Goal: Information Seeking & Learning: Learn about a topic

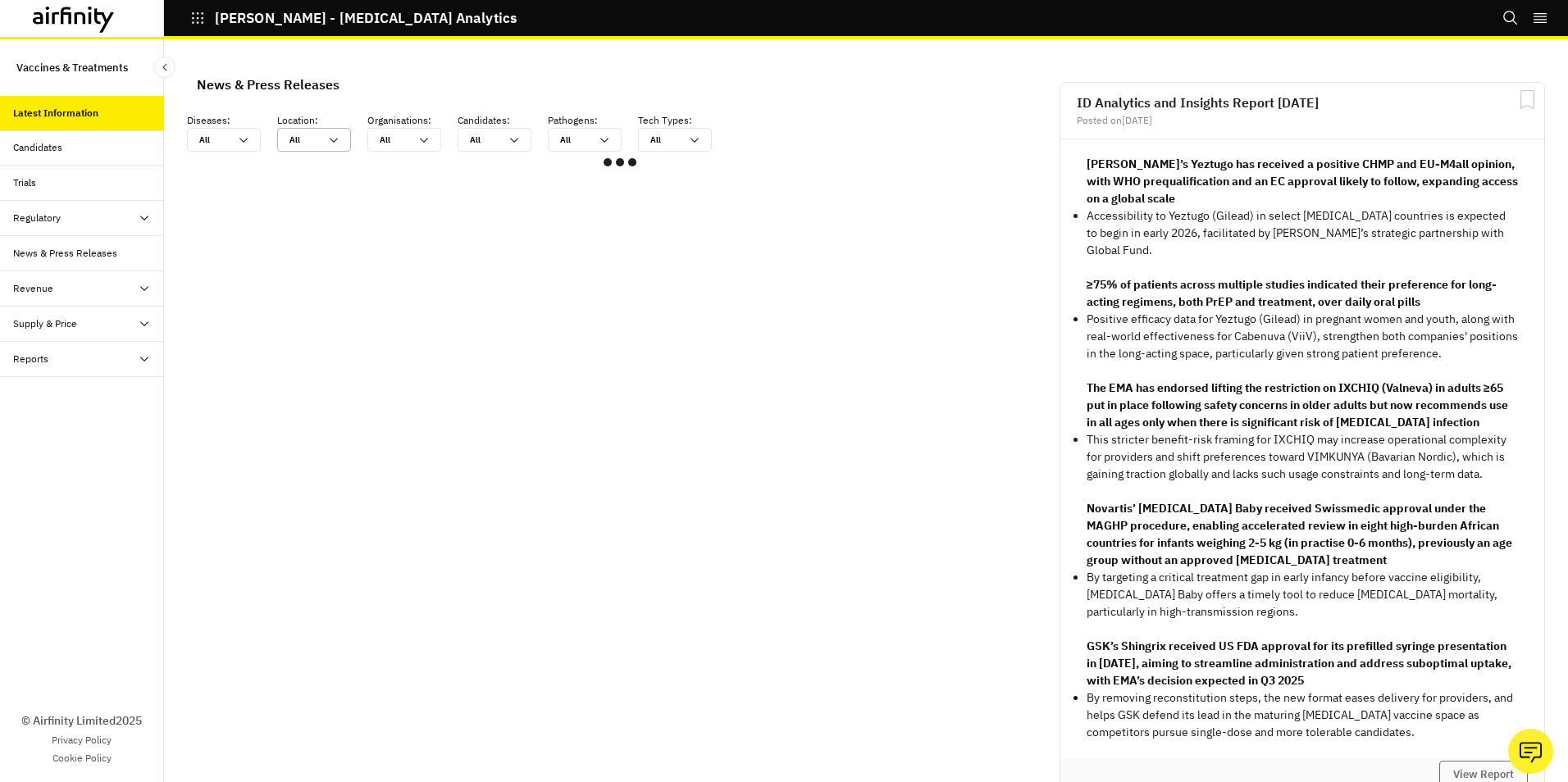
scroll to position [972, 480]
click at [250, 138] on icon at bounding box center [243, 140] width 13 height 13
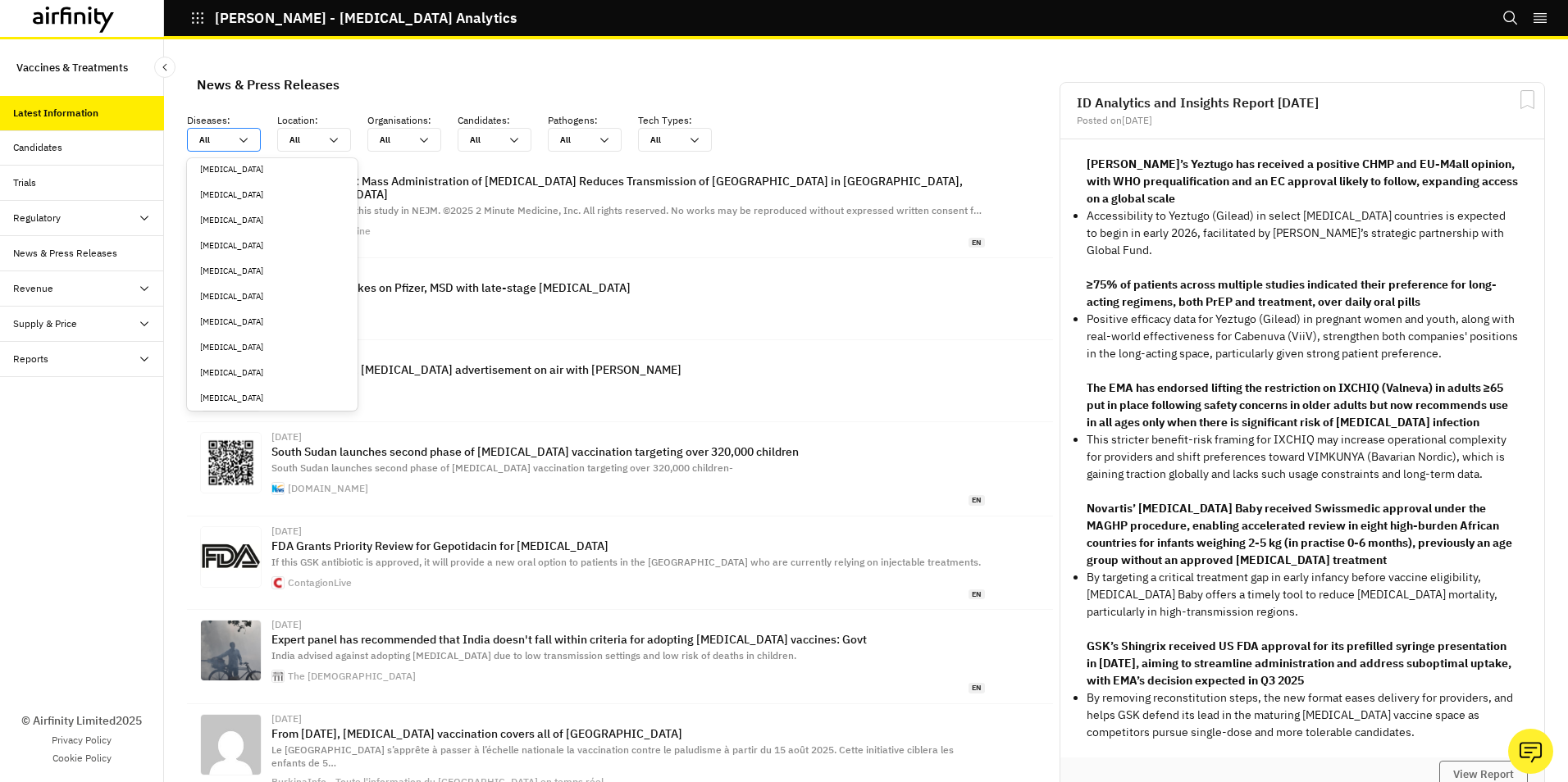
scroll to position [656, 0]
click at [271, 282] on div "Clostridioides [MEDICAL_DATA]" at bounding box center [273, 284] width 145 height 12
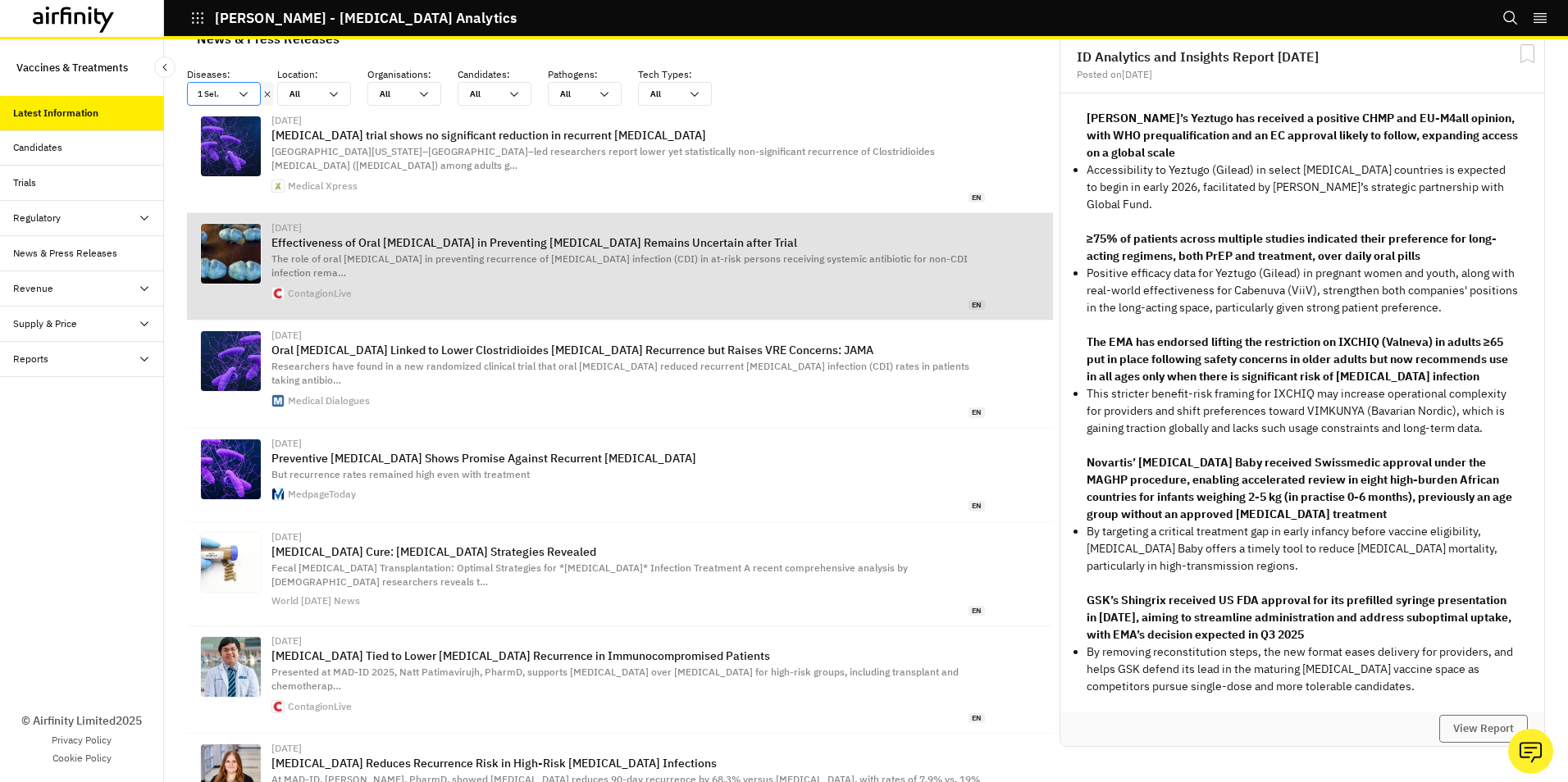
scroll to position [0, 0]
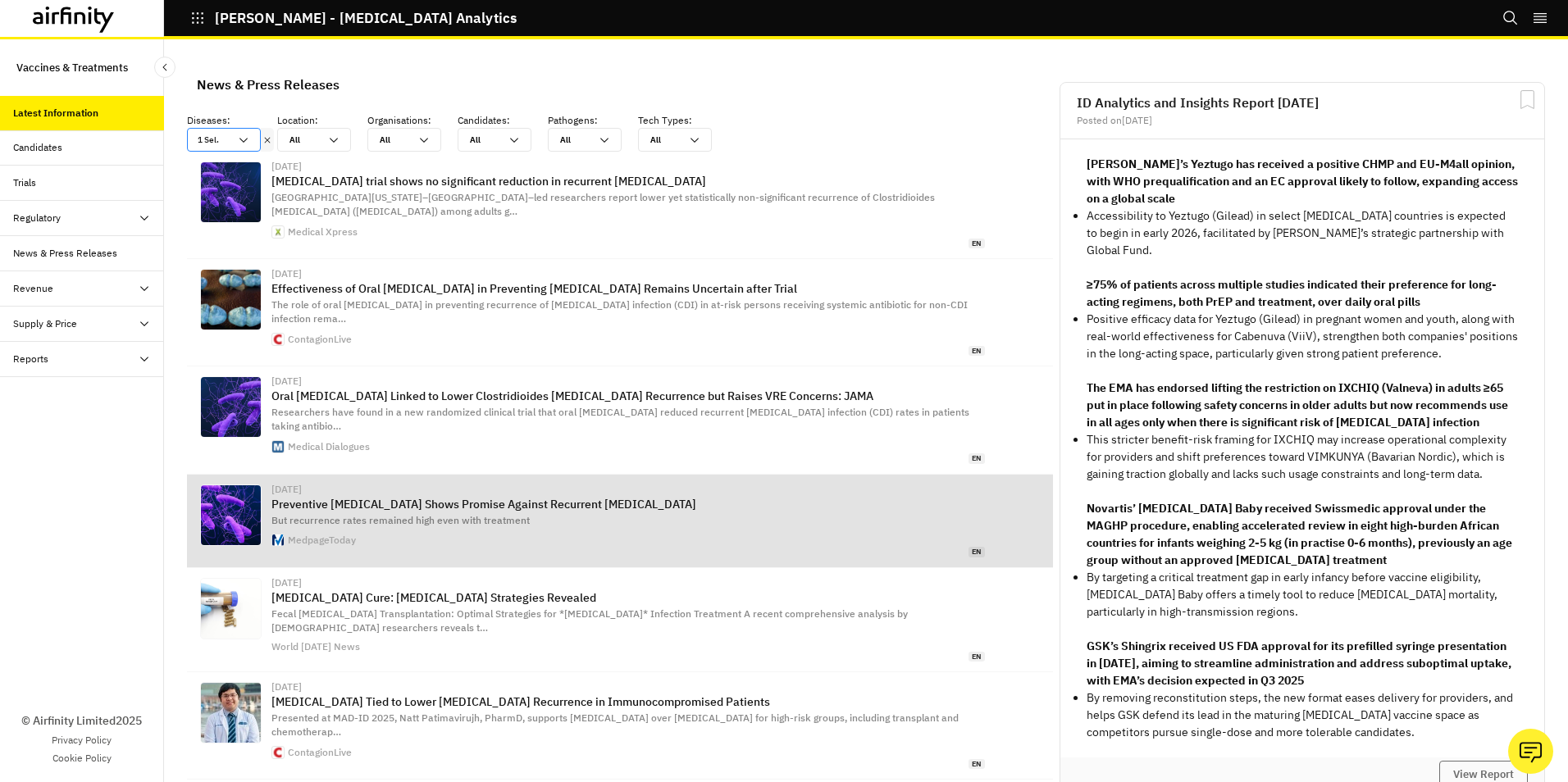
click at [450, 497] on p "Preventive Vancomycin Shows Promise Against Recurrent C. Difficile" at bounding box center [628, 503] width 713 height 13
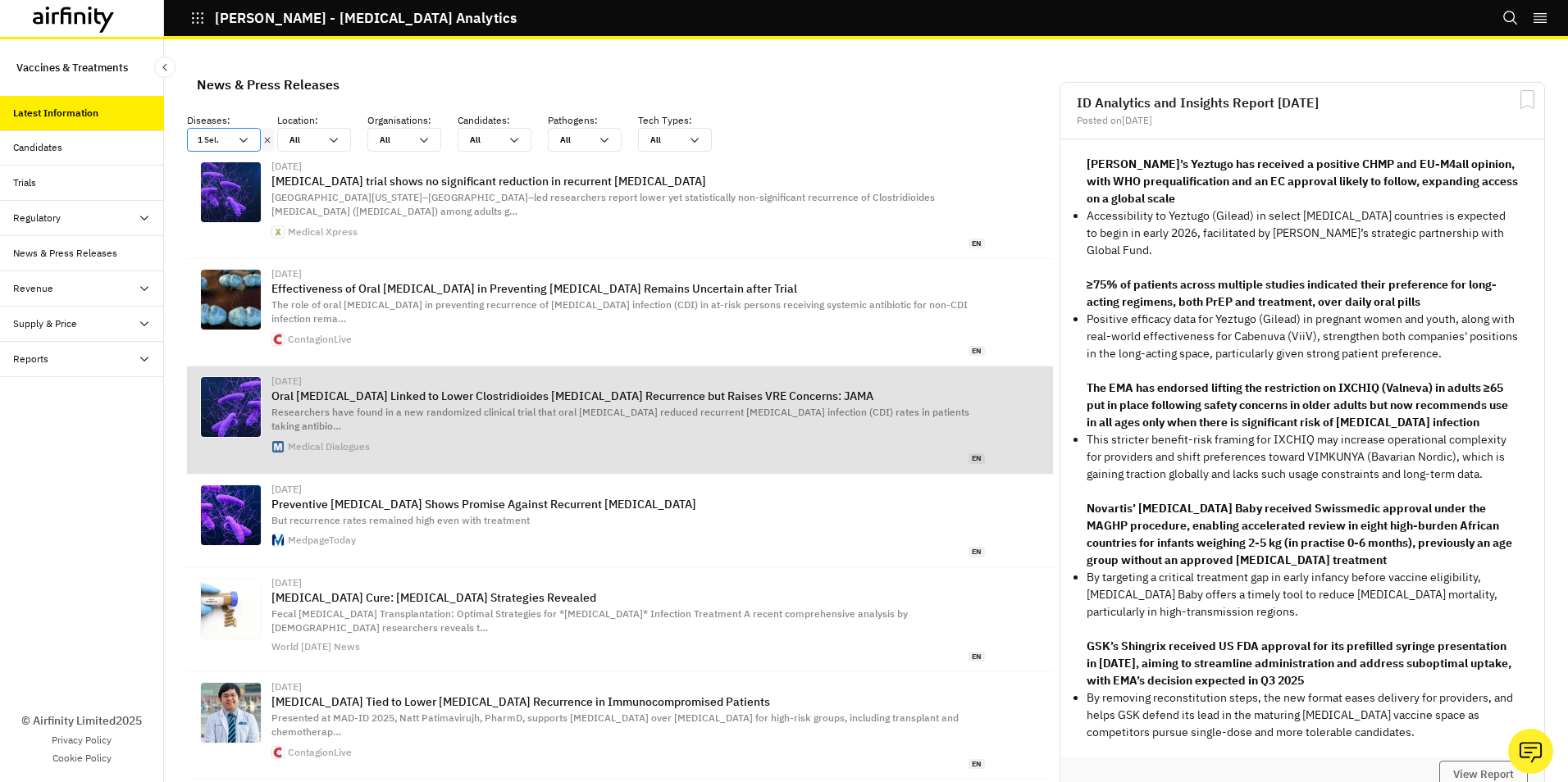
click at [438, 390] on p "Oral Vancomycin Linked to Lower Clostridioides difficile Recurrence but Raises …" at bounding box center [628, 396] width 713 height 13
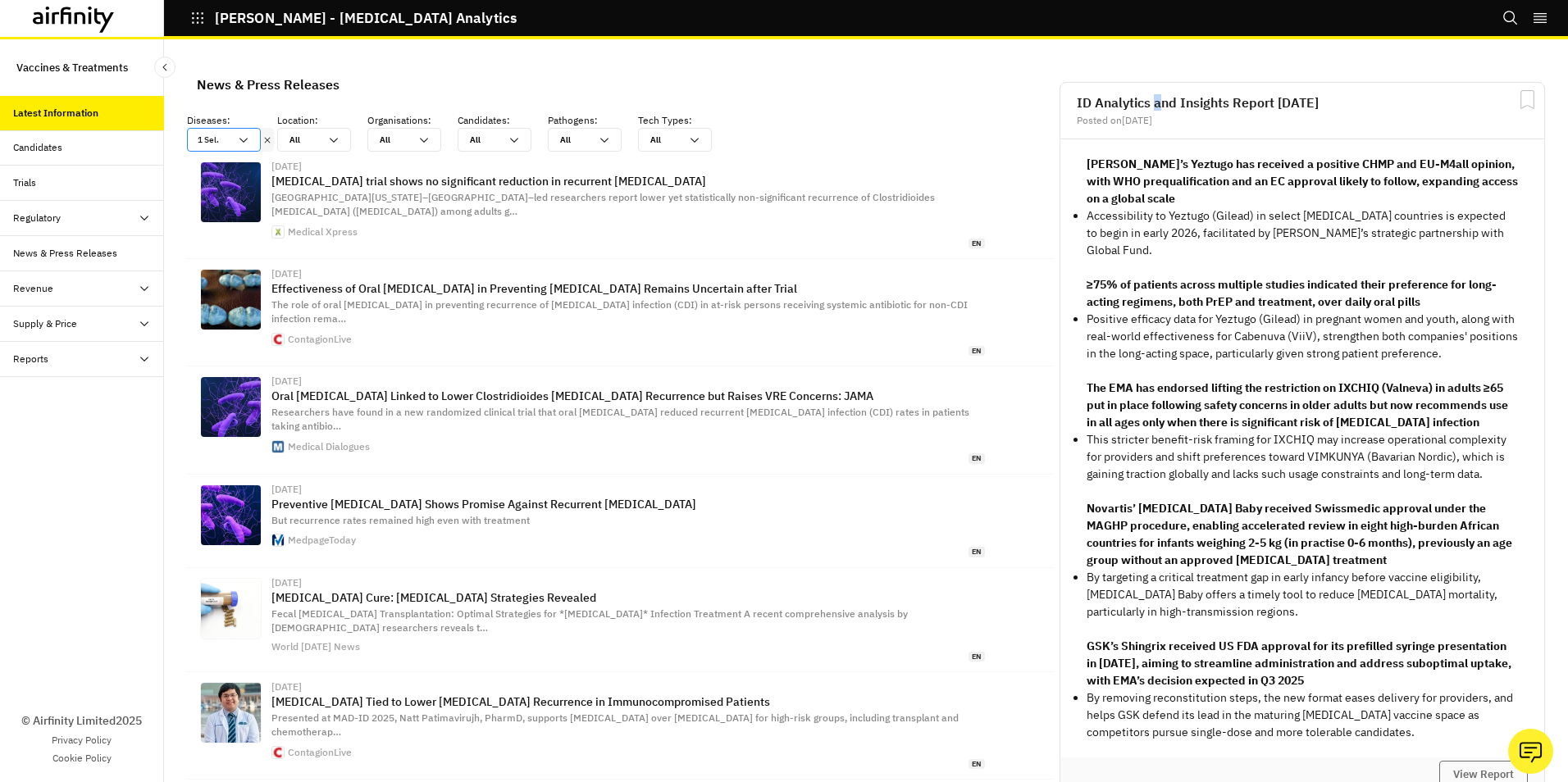
click at [1146, 104] on h2 "ID Analytics and Insights Report 5th August" at bounding box center [1302, 102] width 451 height 13
drag, startPoint x: 1146, startPoint y: 104, endPoint x: 1406, endPoint y: 111, distance: 260.1
click at [1406, 111] on div "ID Analytics and Insights Report 5th August Posted on Aug 4, 2025" at bounding box center [1302, 111] width 484 height 56
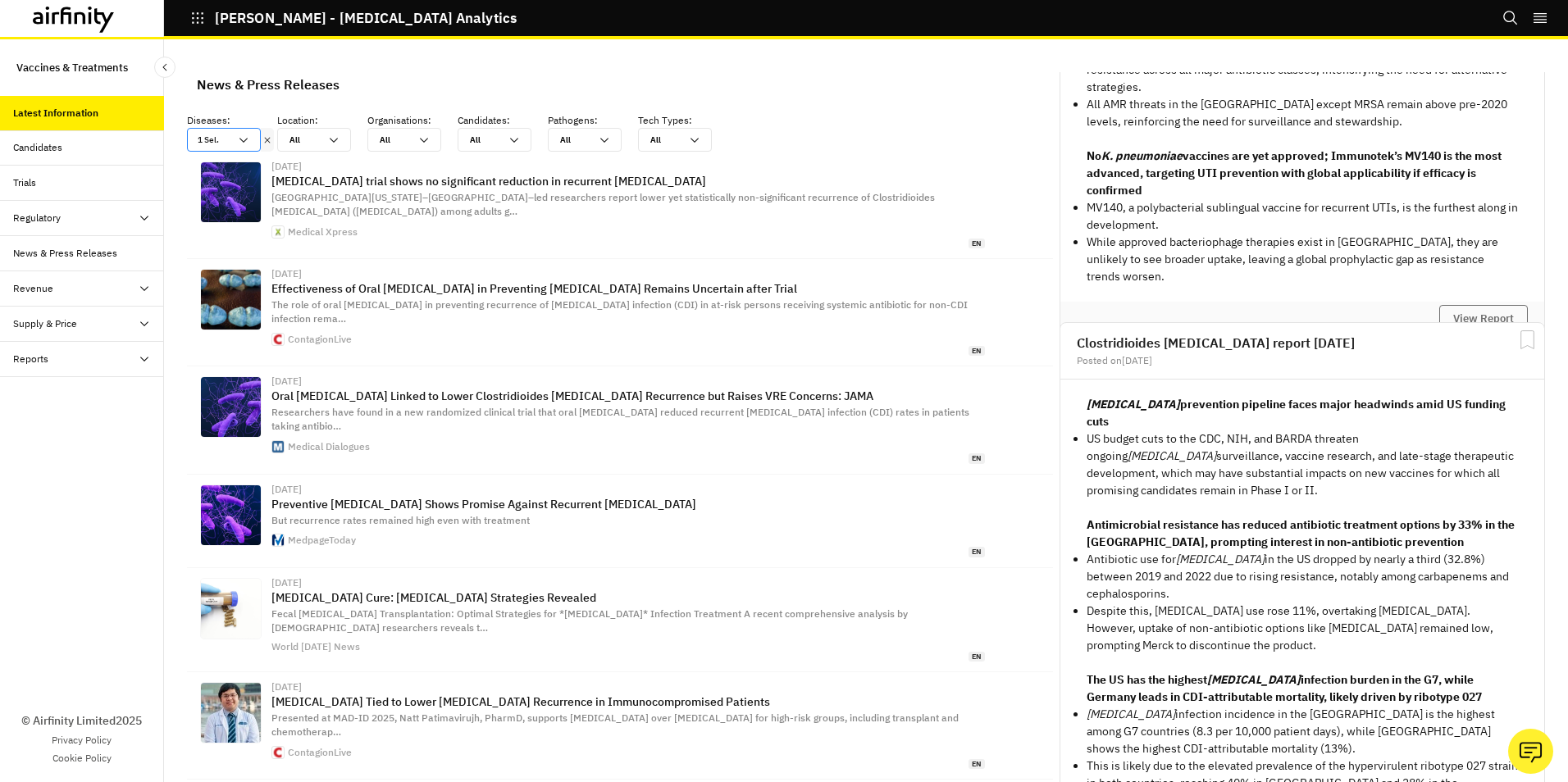
scroll to position [1148, 0]
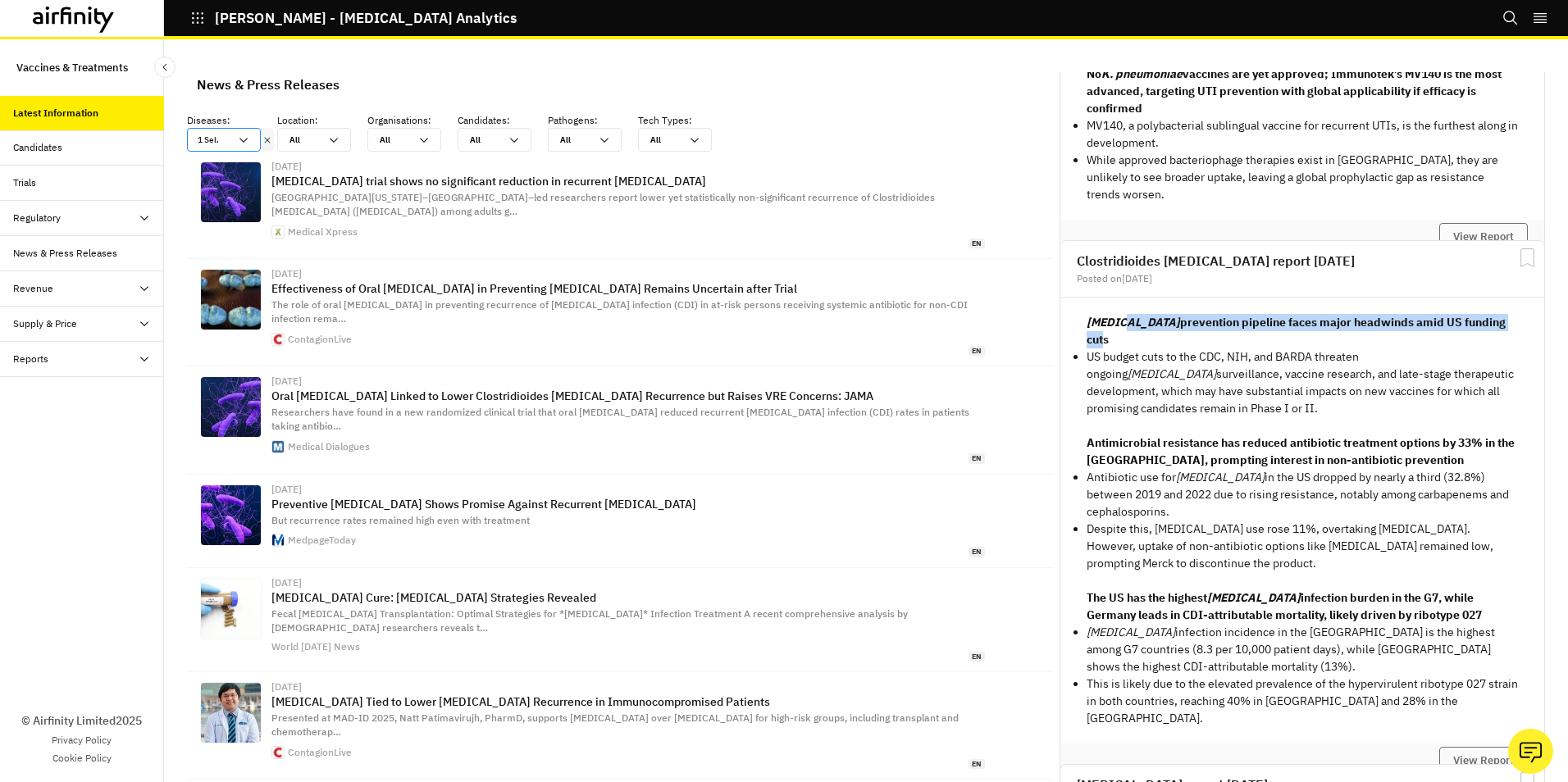
drag, startPoint x: 1101, startPoint y: 320, endPoint x: 1470, endPoint y: 310, distance: 369.1
click at [1470, 310] on div "C. difficile prevention pipeline faces major headwinds amid US funding cuts US …" at bounding box center [1302, 521] width 484 height 446
drag, startPoint x: 1216, startPoint y: 395, endPoint x: 1071, endPoint y: 323, distance: 161.9
click at [1071, 323] on div "C. difficile prevention pipeline faces major headwinds amid US funding cuts US …" at bounding box center [1302, 521] width 484 height 446
copy div "C. difficile prevention pipeline faces major headwinds amid US funding cuts US …"
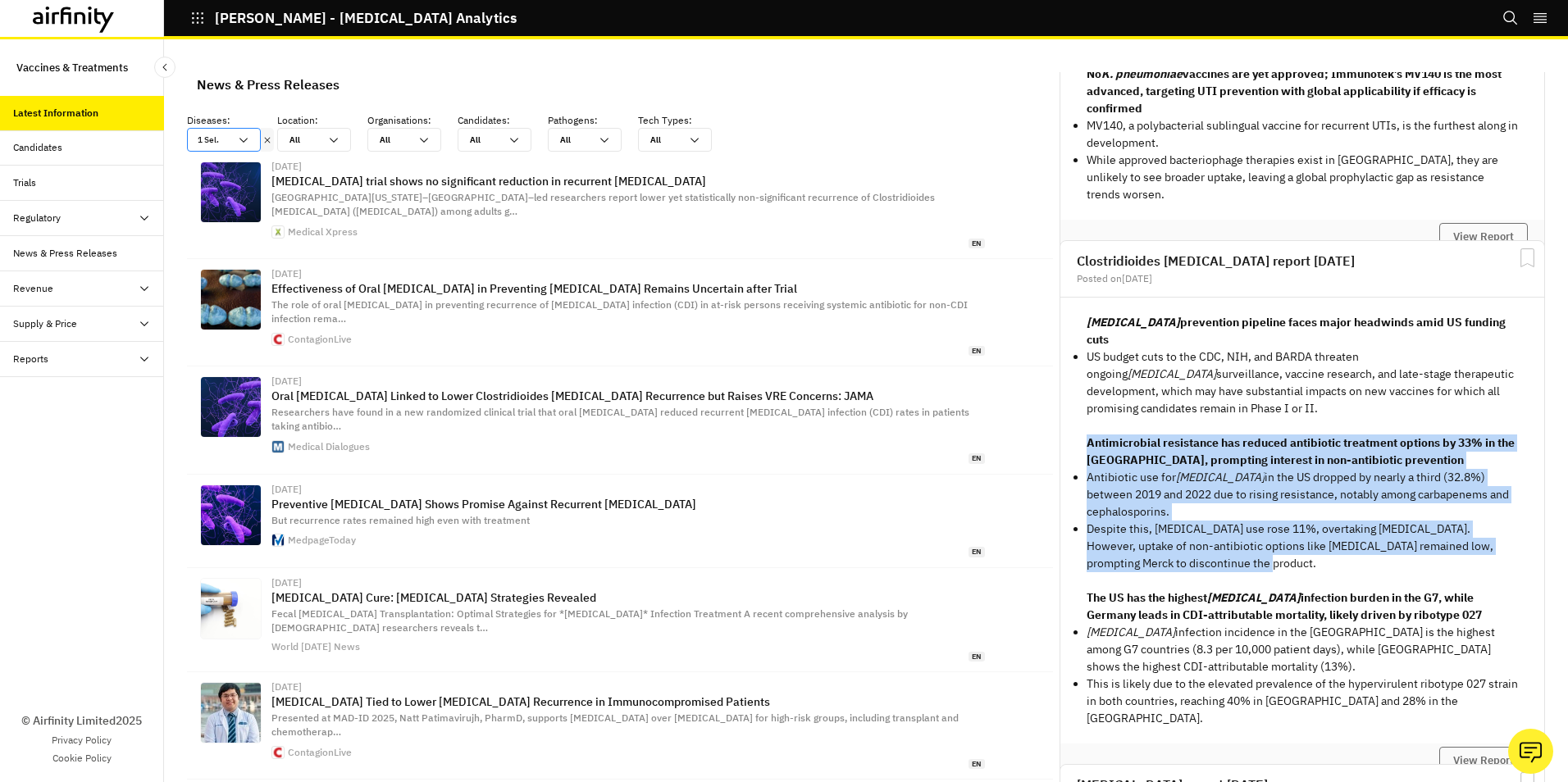
drag, startPoint x: 1204, startPoint y: 545, endPoint x: 1076, endPoint y: 427, distance: 174.1
click at [1086, 427] on div "C. difficile prevention pipeline faces major headwinds amid US funding cuts US …" at bounding box center [1302, 520] width 431 height 413
copy div "Antimicrobial resistance has reduced antibiotic treatment options by 33% in the…"
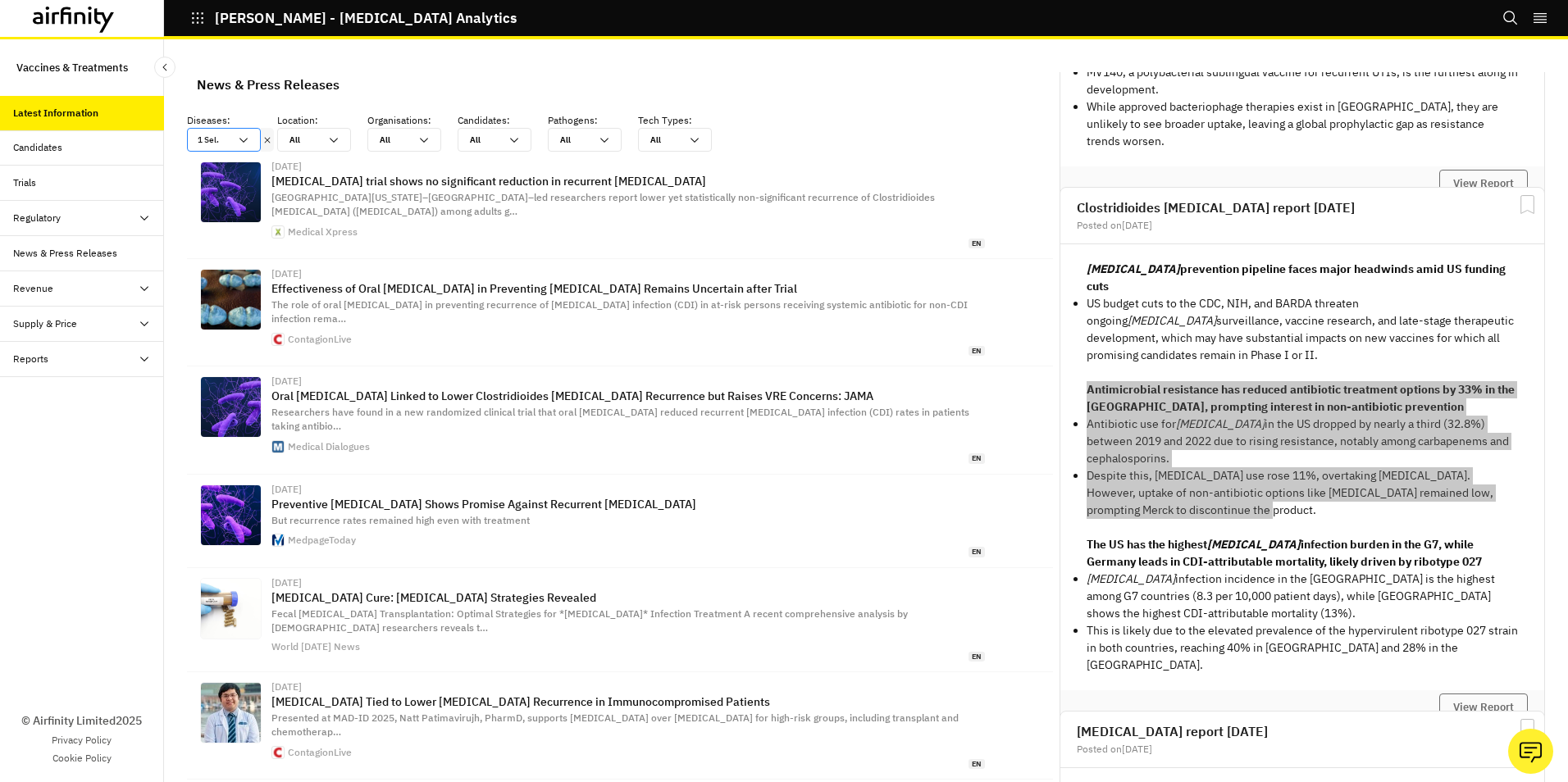
scroll to position [1230, 0]
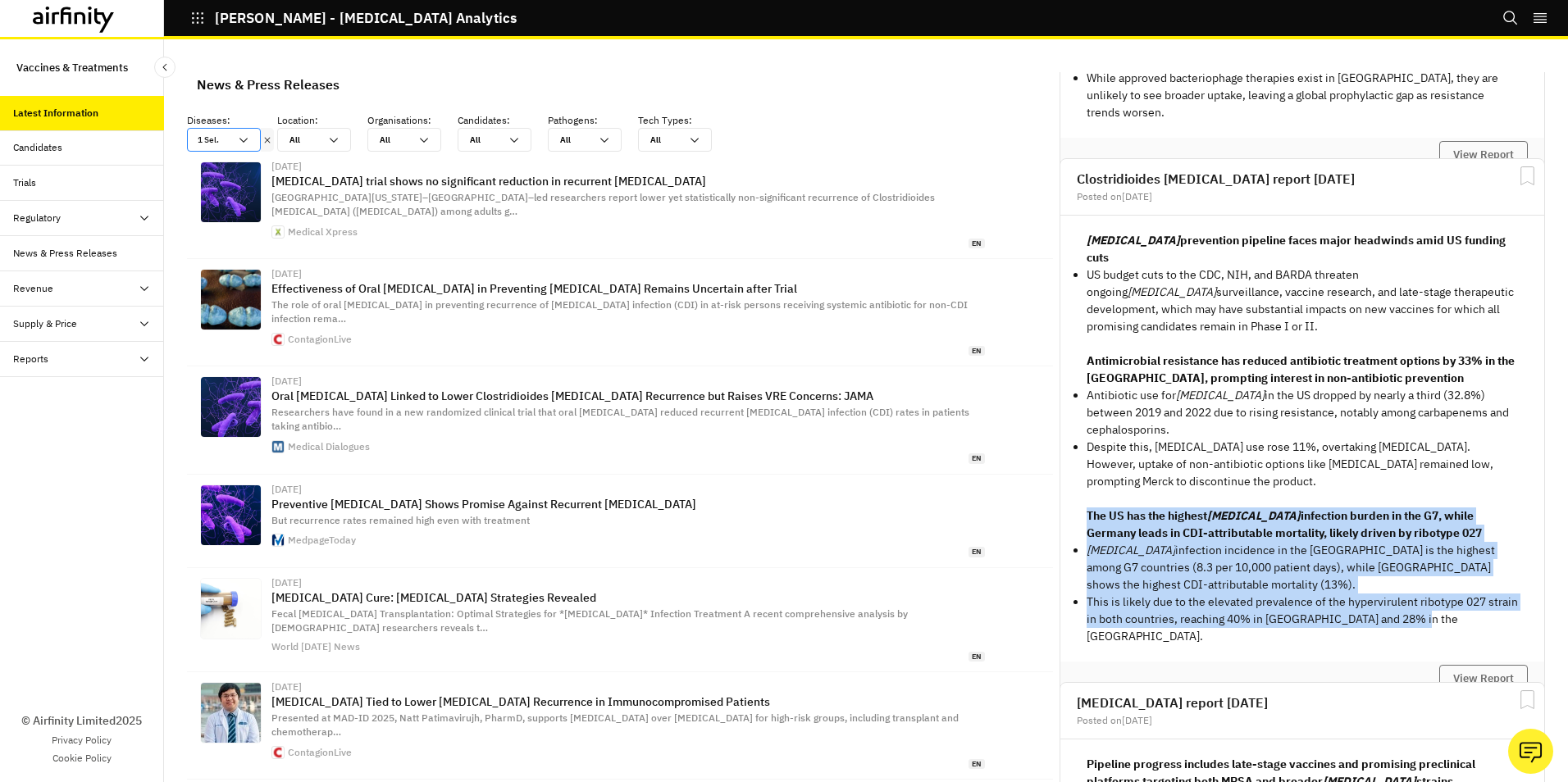
drag, startPoint x: 1077, startPoint y: 496, endPoint x: 1466, endPoint y: 605, distance: 404.0
click at [1466, 605] on div "C. difficile prevention pipeline faces major headwinds amid US funding cuts US …" at bounding box center [1302, 438] width 431 height 413
copy div "The US has the highest C. difficile infection burden in the G7, while Germany l…"
click at [1460, 665] on button "View Report" at bounding box center [1483, 679] width 88 height 28
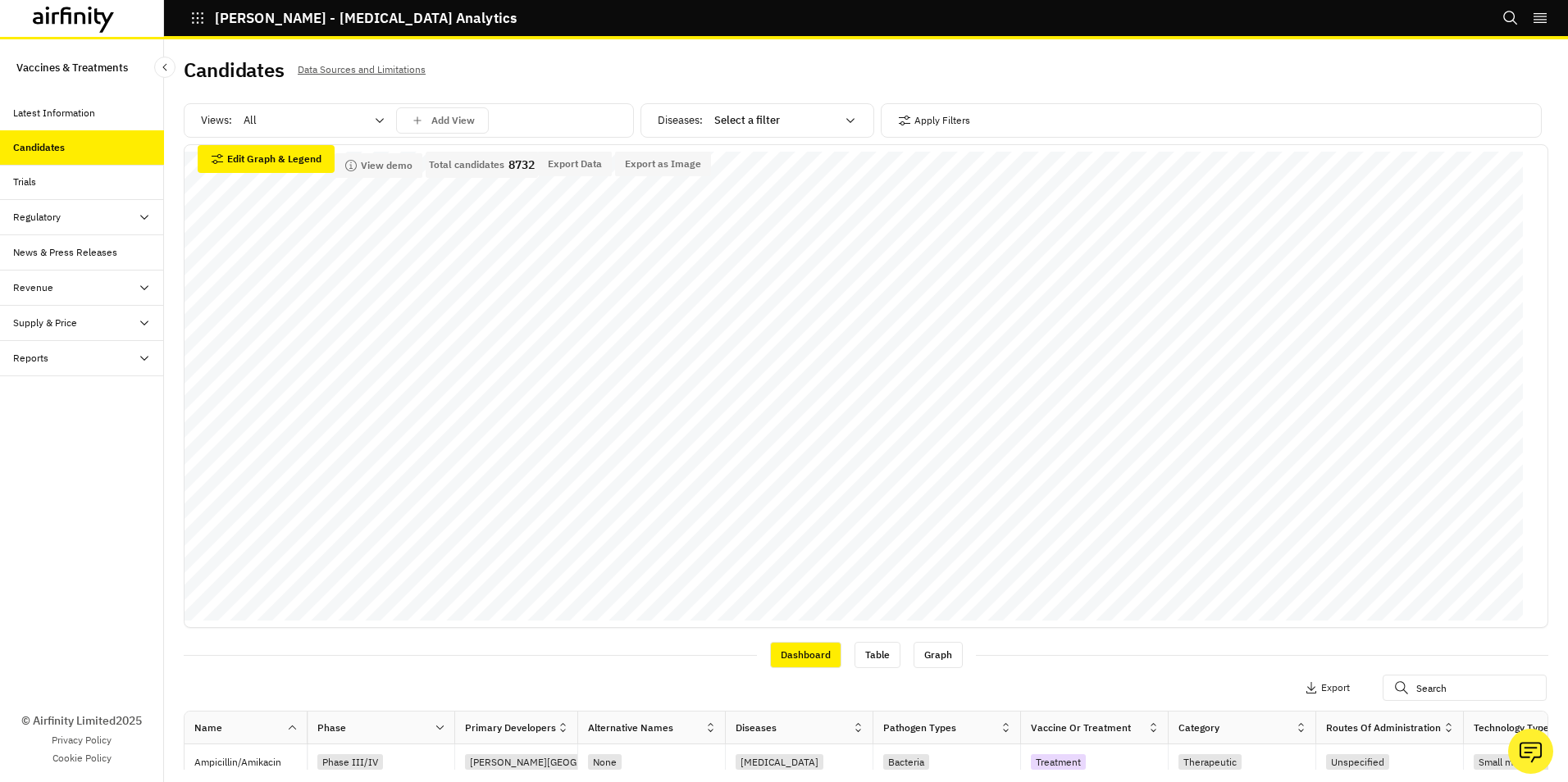
click at [844, 116] on icon at bounding box center [850, 120] width 13 height 13
drag, startPoint x: 19, startPoint y: 182, endPoint x: 29, endPoint y: 182, distance: 10.0
click at [19, 182] on div "Trials" at bounding box center [25, 182] width 23 height 15
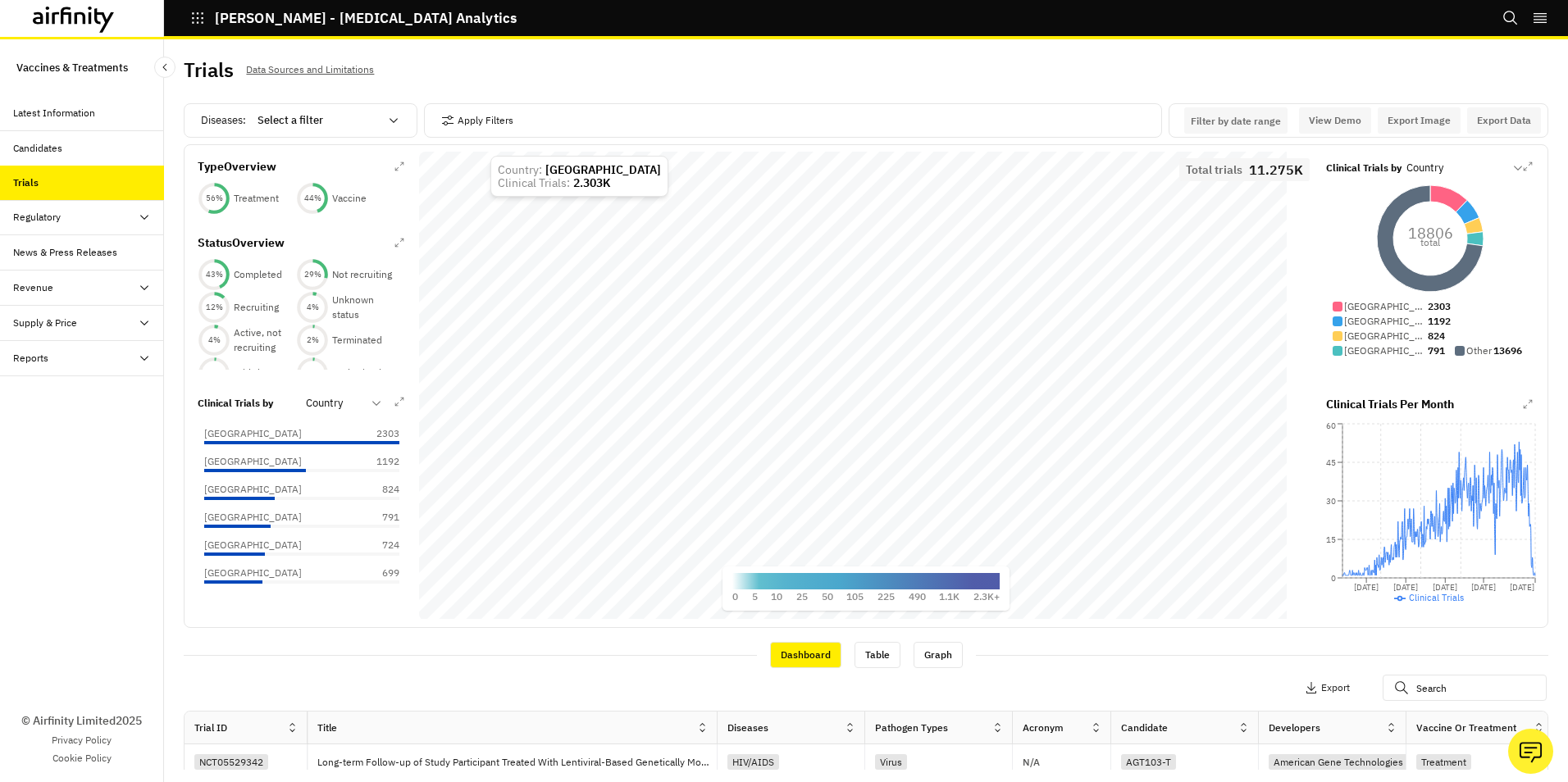
click at [396, 118] on icon at bounding box center [393, 120] width 13 height 13
click at [308, 346] on p "[MEDICAL_DATA] [MEDICAL_DATA]" at bounding box center [347, 352] width 175 height 17
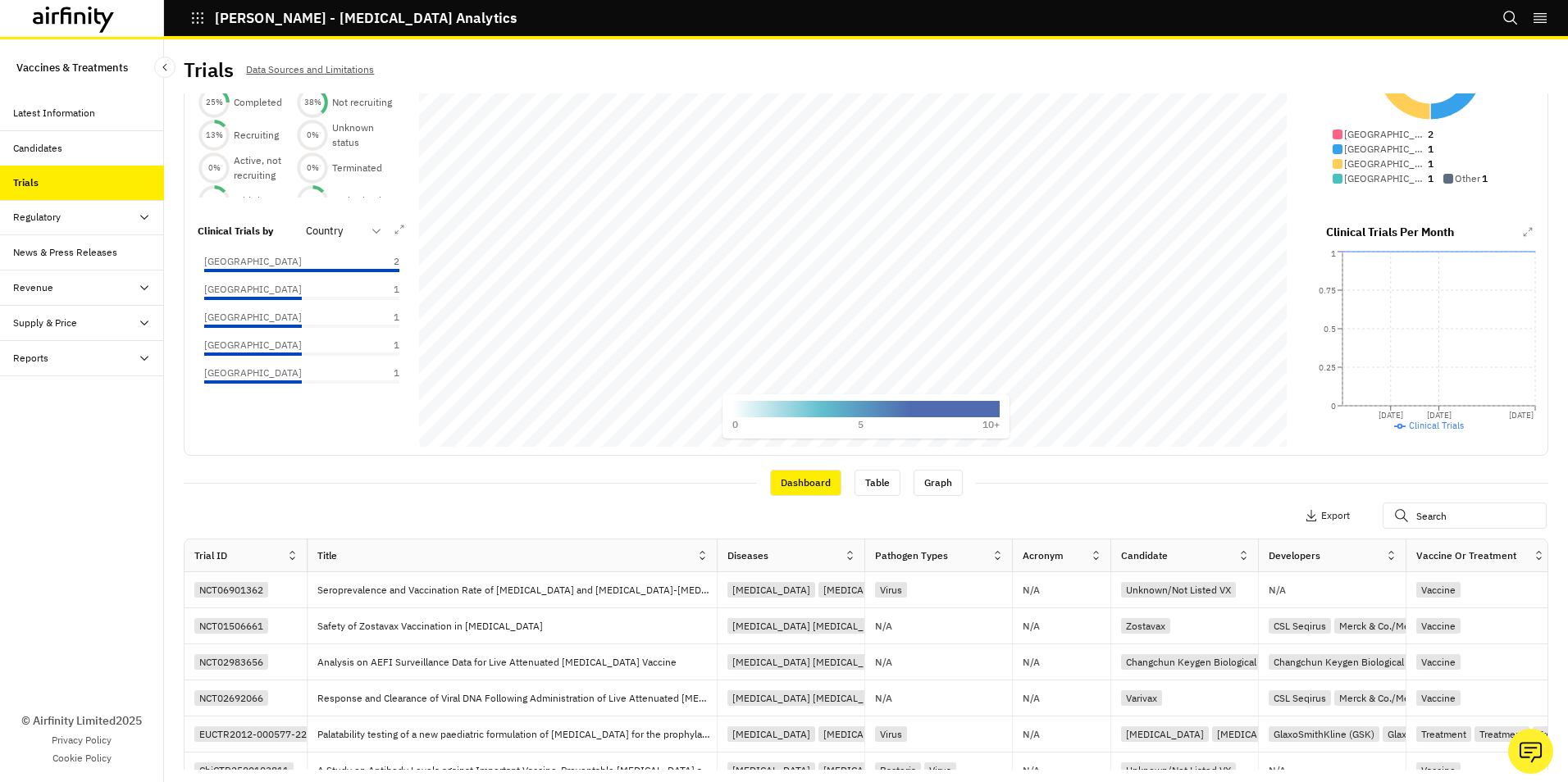
scroll to position [246, 0]
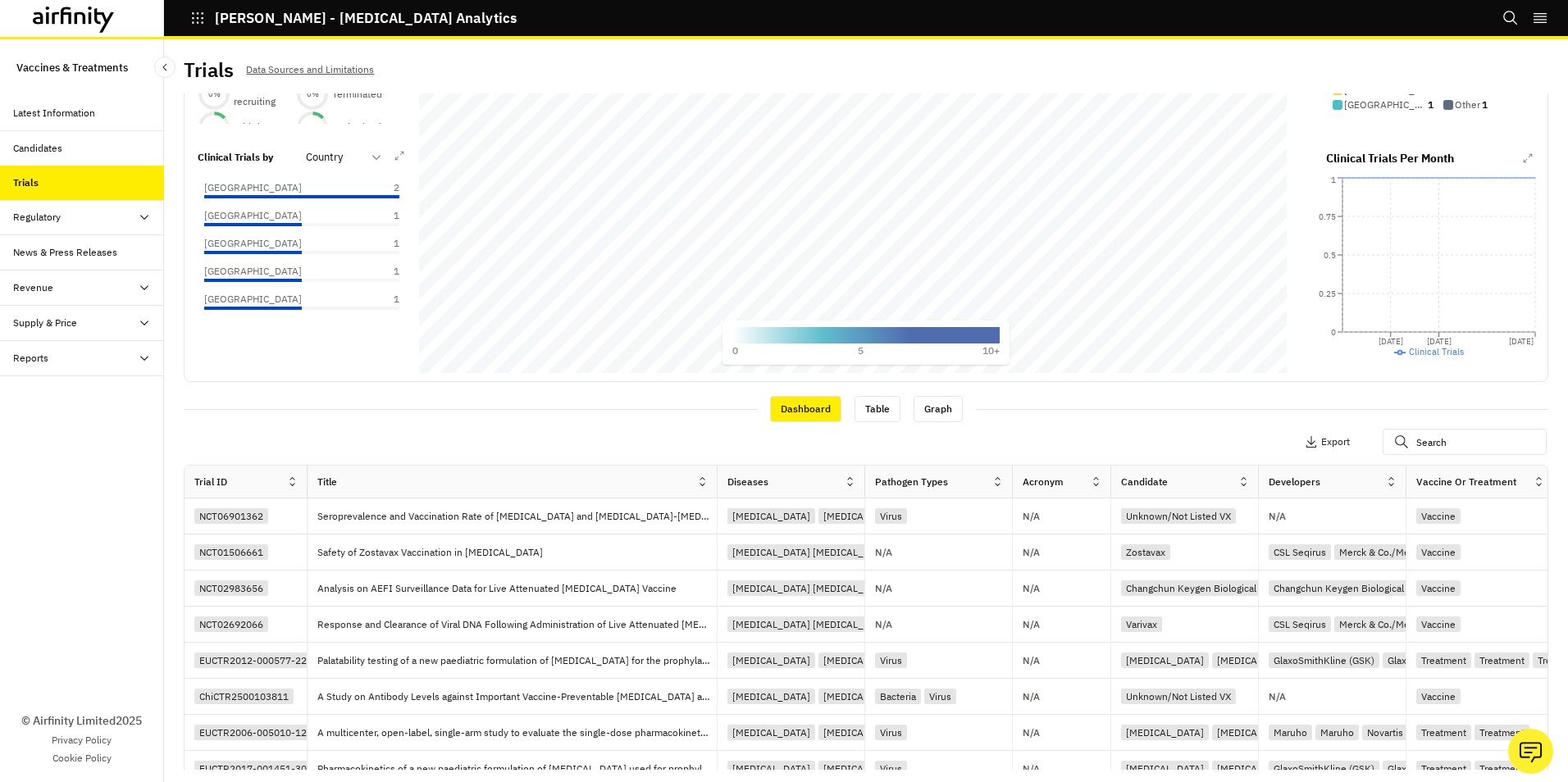
click at [1389, 481] on icon at bounding box center [1392, 481] width 12 height 12
click at [1369, 562] on div "Sort Ascending" at bounding box center [1320, 557] width 168 height 37
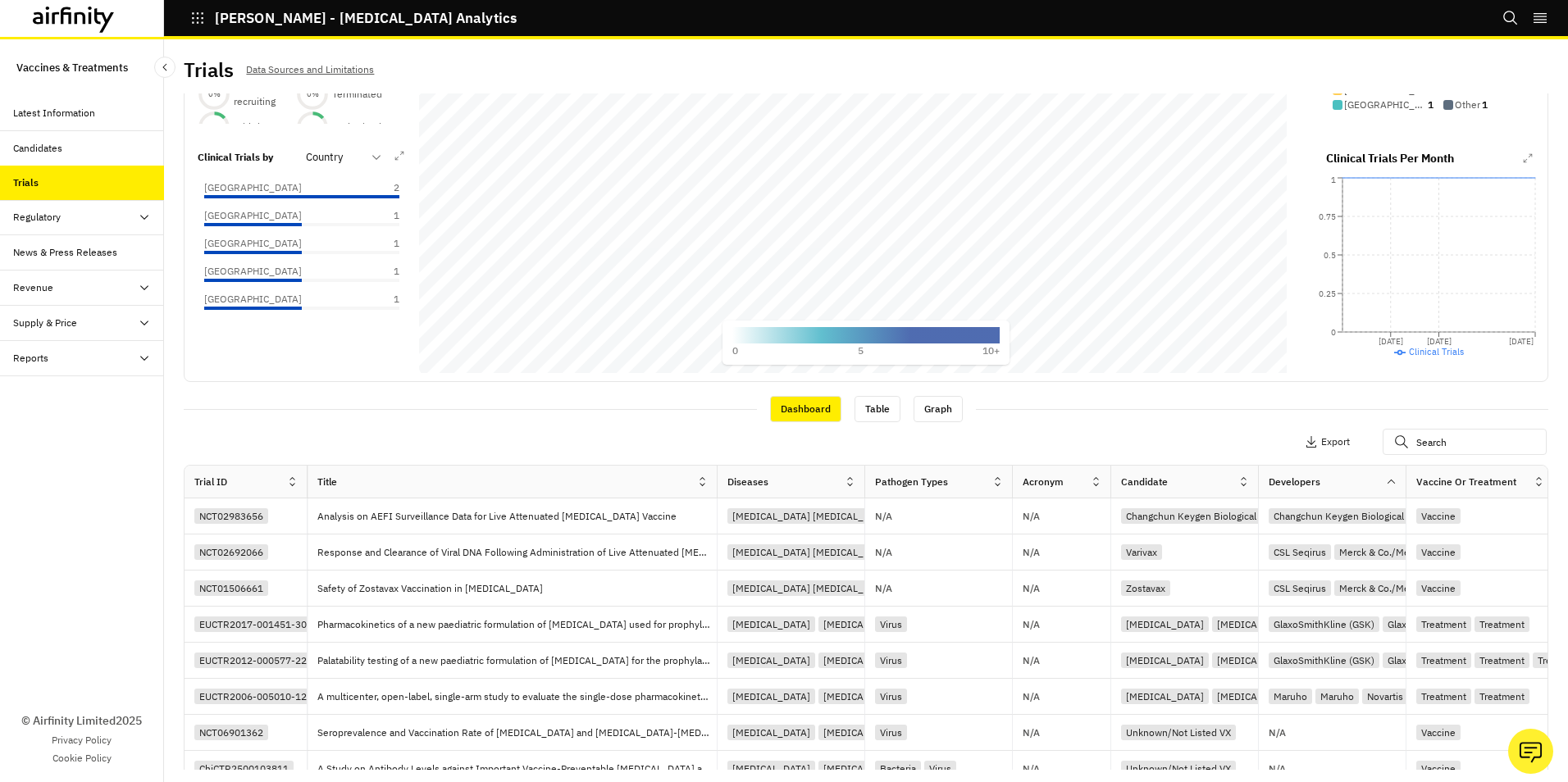
click at [1483, 487] on div "Vaccine or Treatment" at bounding box center [1466, 481] width 100 height 15
click at [1499, 479] on div "Vaccine or Treatment" at bounding box center [1466, 481] width 100 height 15
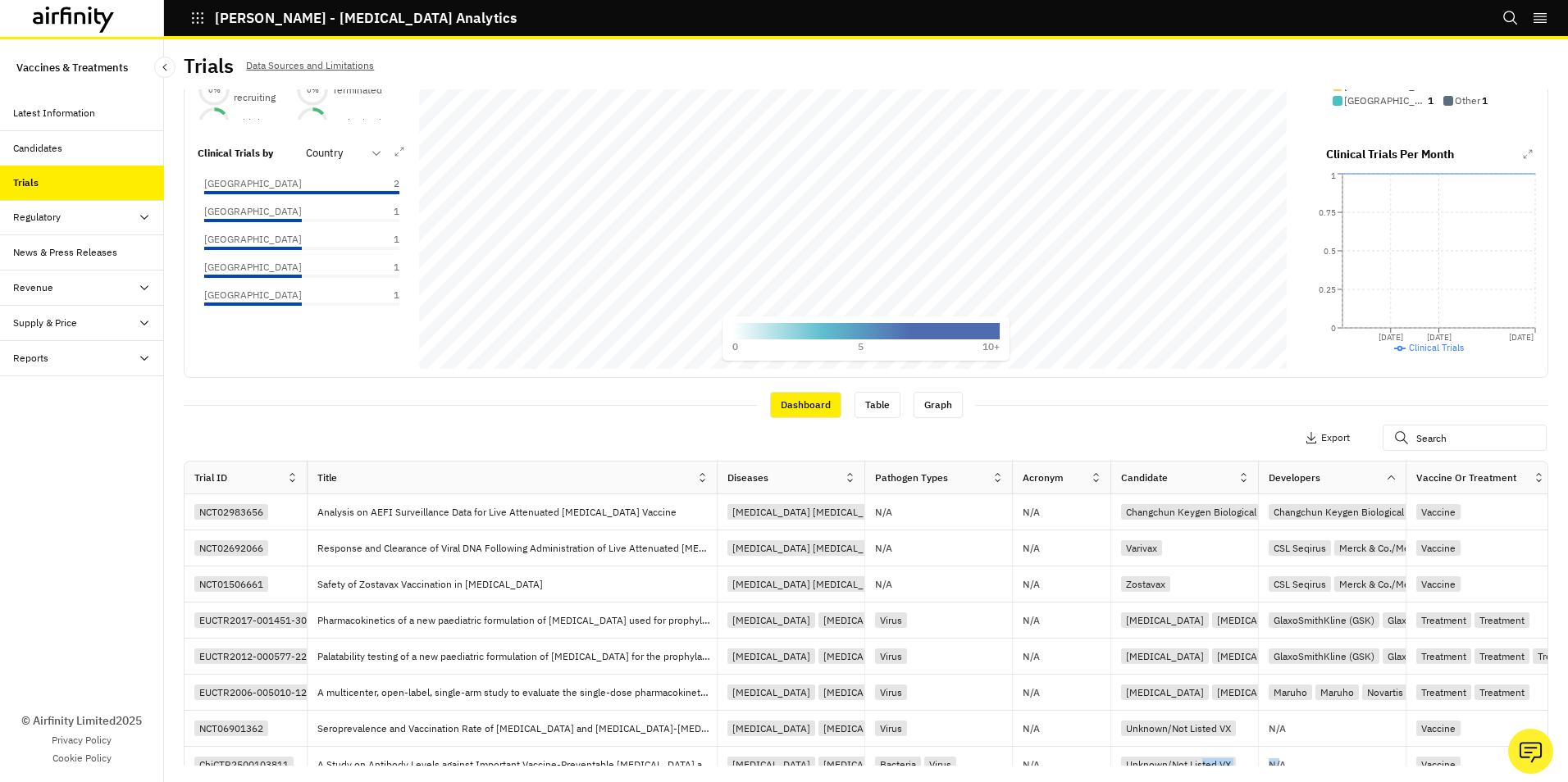
drag, startPoint x: 1203, startPoint y: 778, endPoint x: 1278, endPoint y: 781, distance: 75.1
click at [1278, 781] on div "Trials Data Sources and Limitations Diseases : [MEDICAL_DATA] [MEDICAL_DATA] Ap…" at bounding box center [866, 411] width 1404 height 742
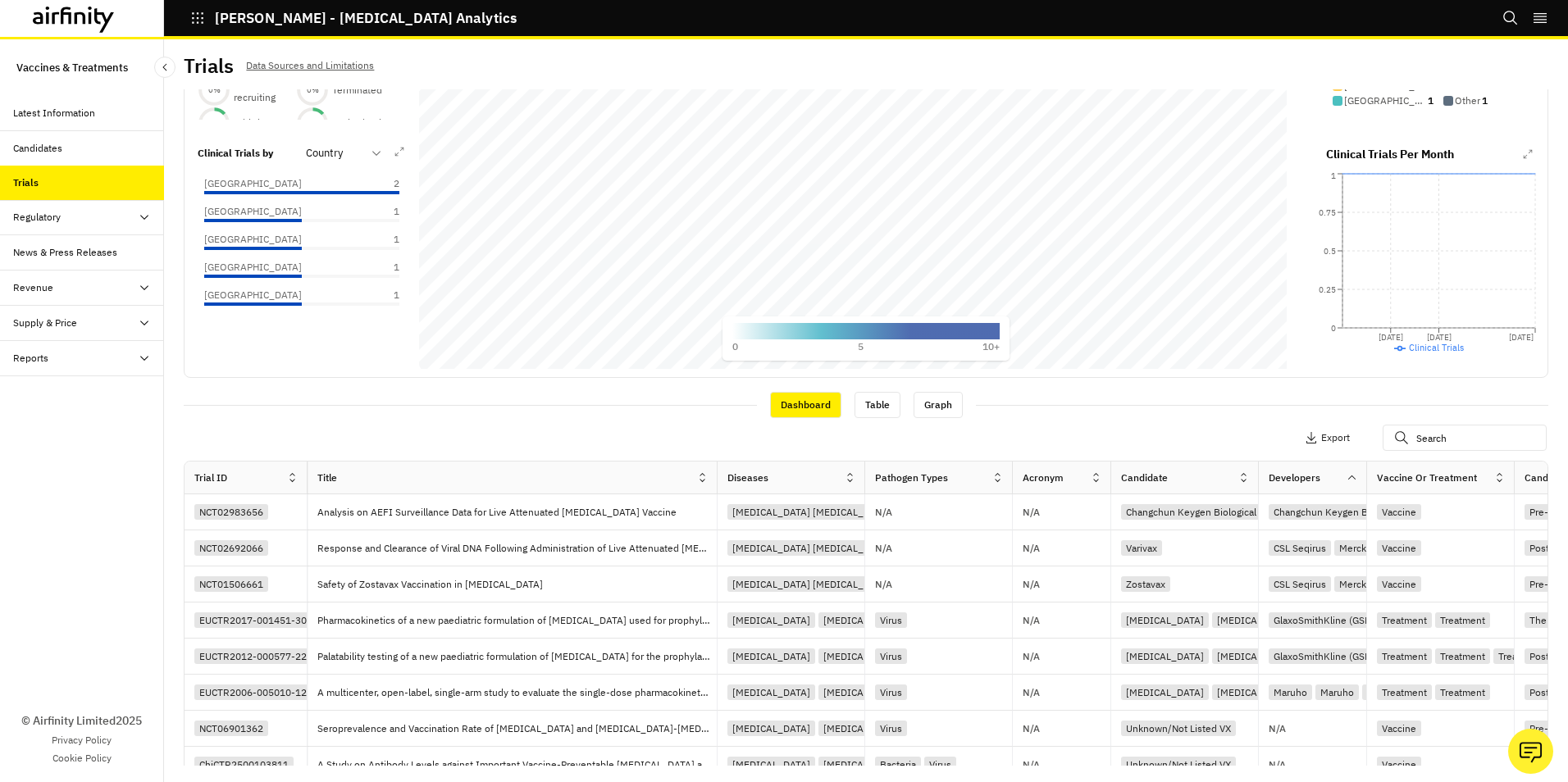
drag, startPoint x: 1407, startPoint y: 470, endPoint x: 1367, endPoint y: 470, distance: 40.0
click at [1367, 470] on div at bounding box center [1366, 477] width 8 height 19
click at [1500, 473] on icon at bounding box center [1499, 478] width 6 height 9
click at [1470, 547] on div "Sort Ascending" at bounding box center [1429, 553] width 168 height 37
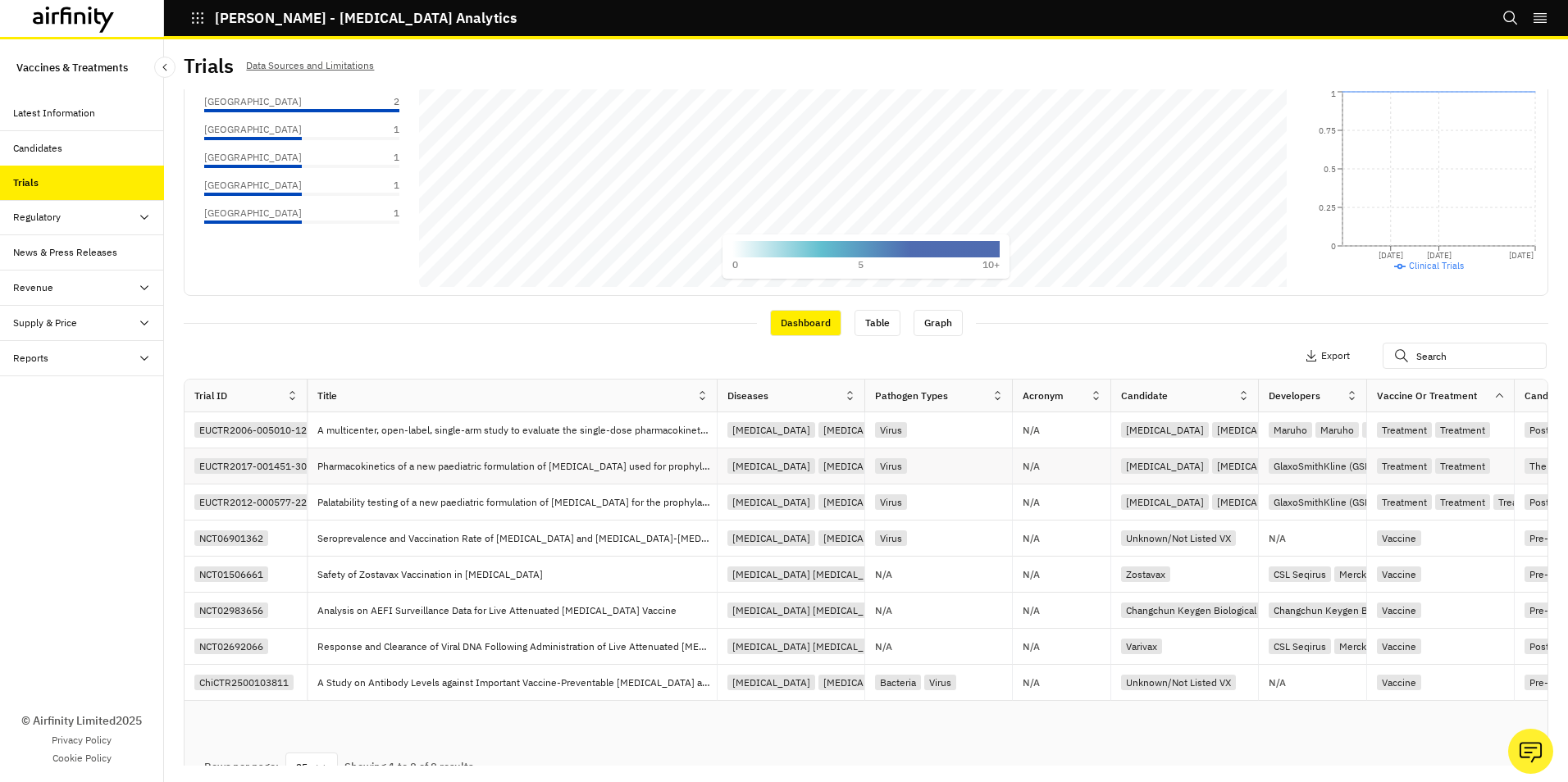
scroll to position [351, 0]
